Goal: Find specific page/section: Find specific page/section

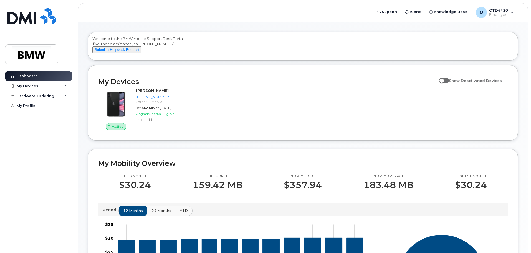
scroll to position [28, 0]
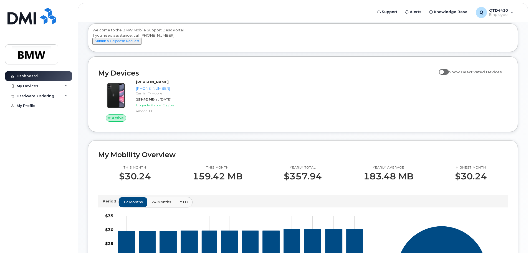
click at [446, 75] on span at bounding box center [444, 72] width 10 height 6
click at [443, 71] on input "Show Deactivated Devices" at bounding box center [441, 69] width 4 height 4
click at [446, 75] on span at bounding box center [444, 72] width 10 height 6
click at [443, 71] on input "Show Deactivated Devices" at bounding box center [441, 69] width 4 height 4
checkbox input "false"
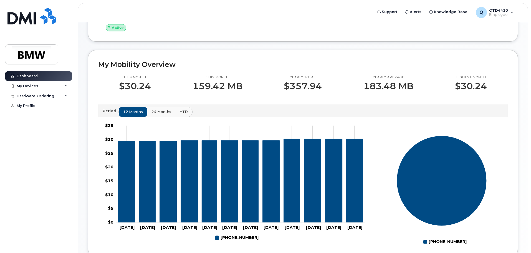
scroll to position [139, 0]
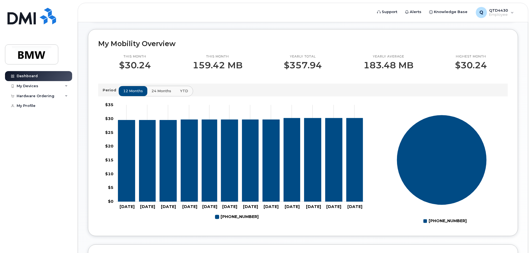
click at [184, 94] on span "YTD" at bounding box center [184, 90] width 8 height 5
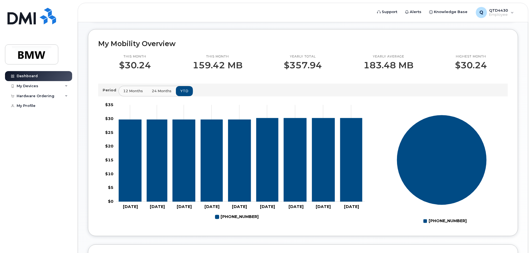
click at [158, 93] on button "24 months" at bounding box center [161, 91] width 29 height 10
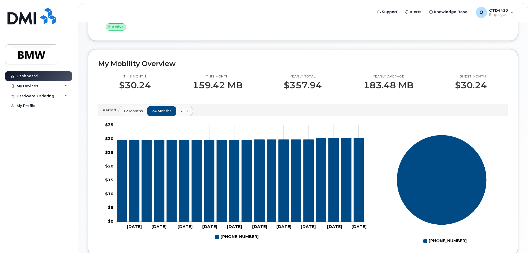
scroll to position [111, 0]
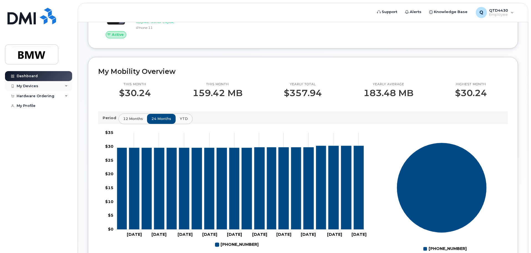
click at [44, 88] on div "My Devices" at bounding box center [38, 86] width 67 height 10
click at [49, 94] on div "Hardware Ordering" at bounding box center [36, 96] width 38 height 4
